Goal: Information Seeking & Learning: Learn about a topic

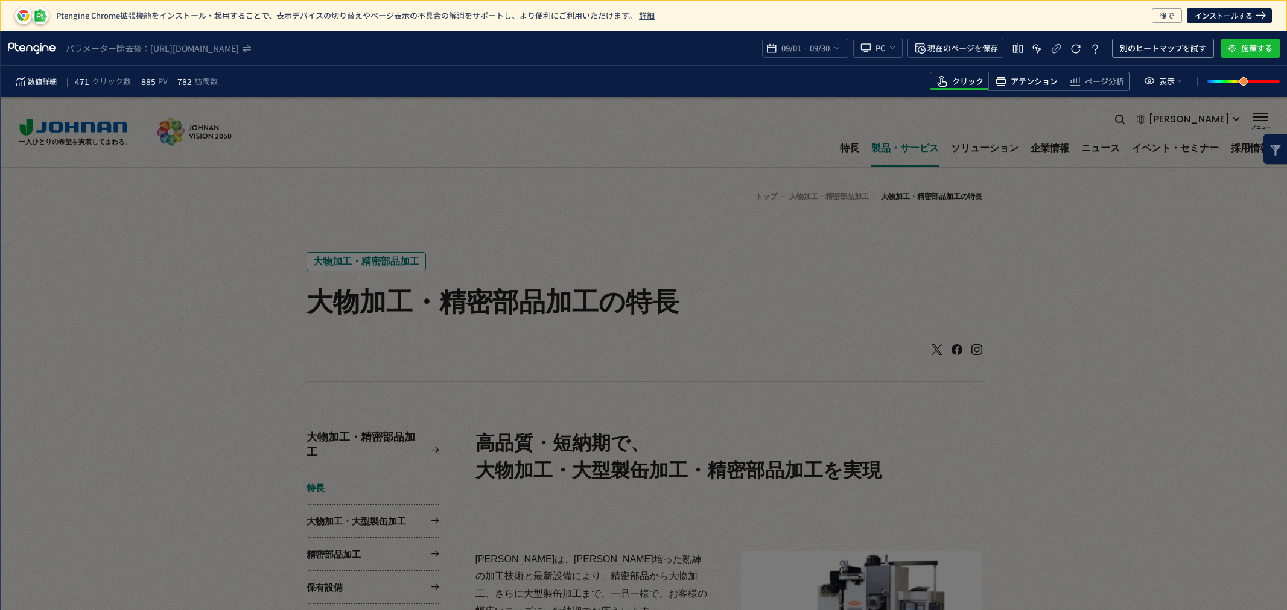
click at [1027, 80] on span "アテンション" at bounding box center [1033, 81] width 47 height 11
